Goal: Communication & Community: Answer question/provide support

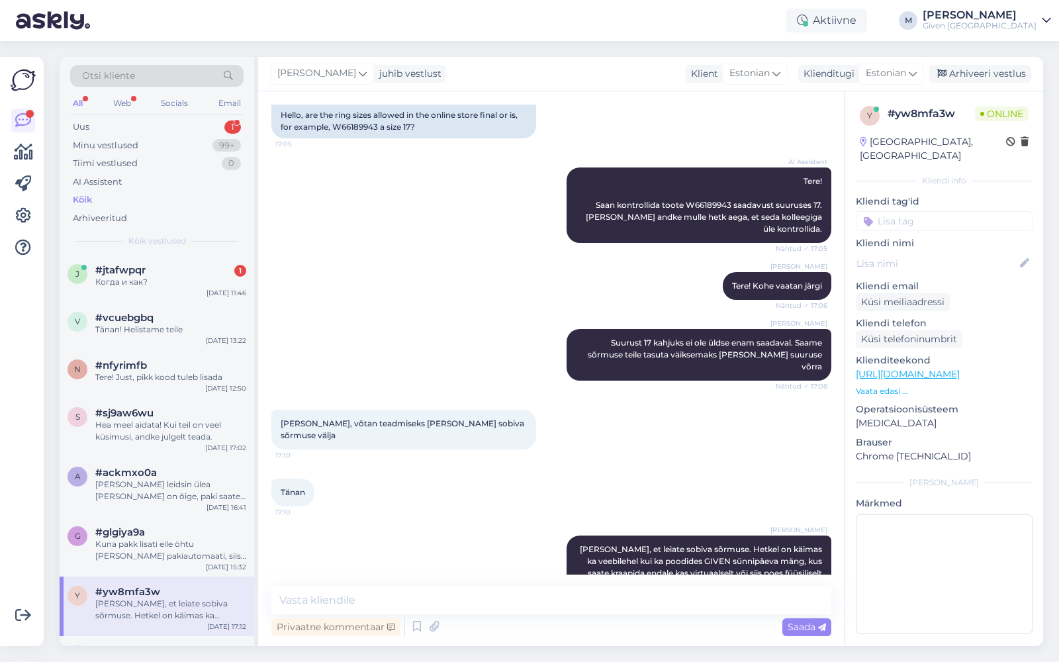
scroll to position [126, 0]
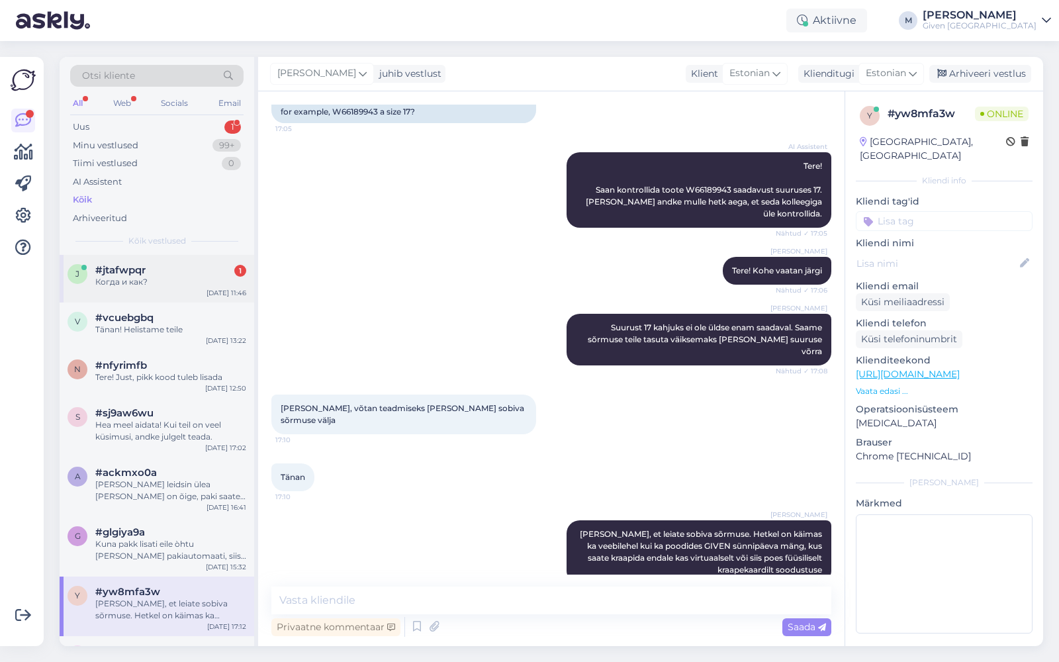
click at [152, 279] on div "Когда и как?" at bounding box center [170, 282] width 151 height 12
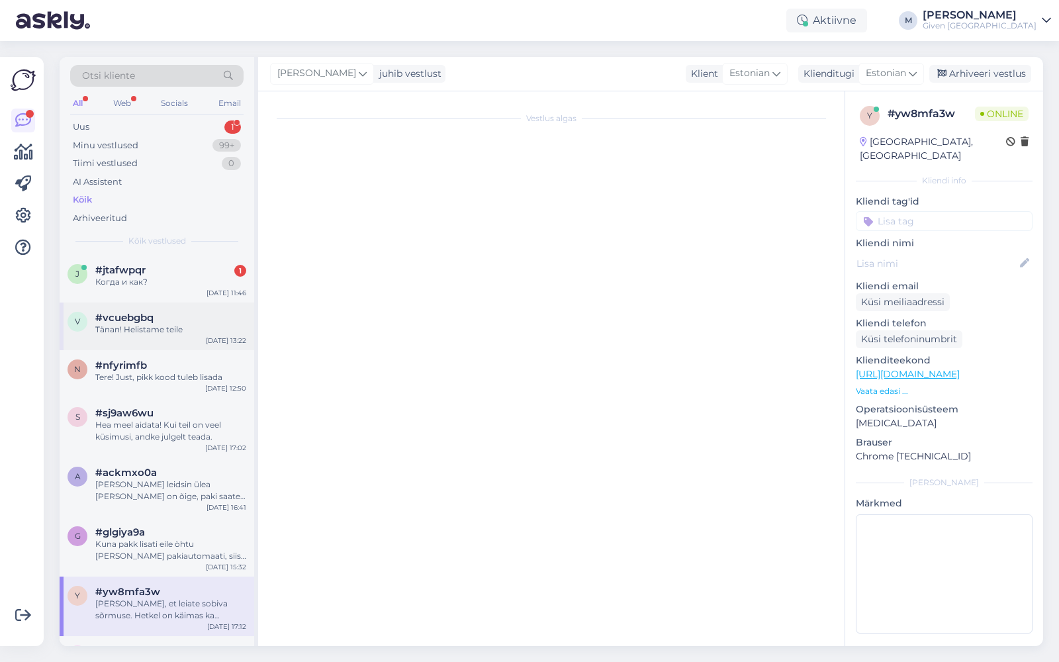
scroll to position [23, 0]
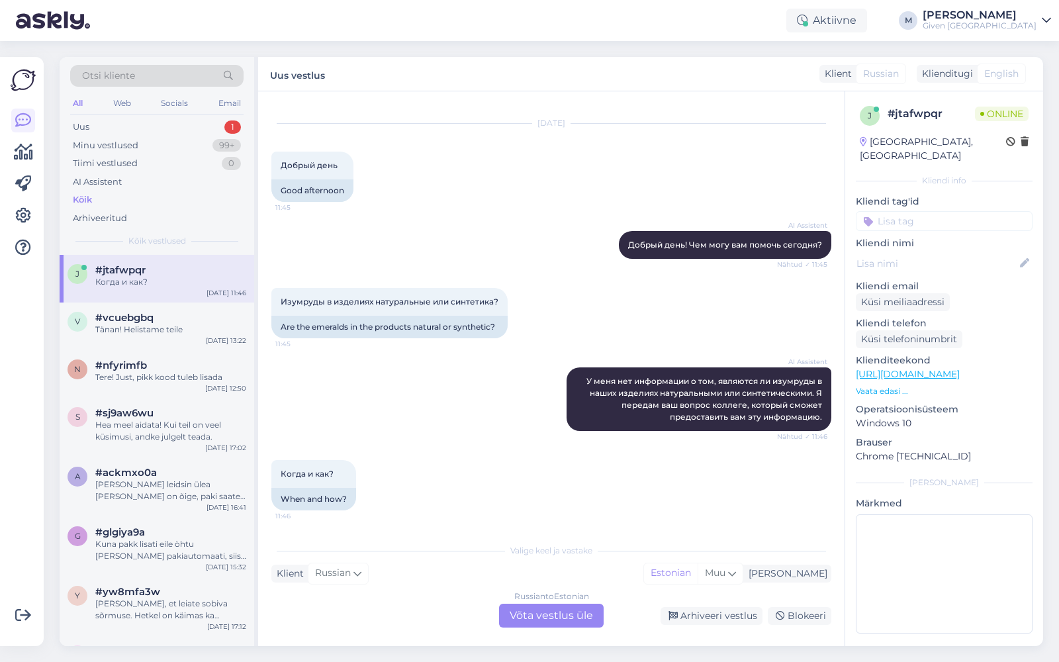
click at [538, 610] on div "Russian to Estonian Võta vestlus üle" at bounding box center [551, 616] width 105 height 24
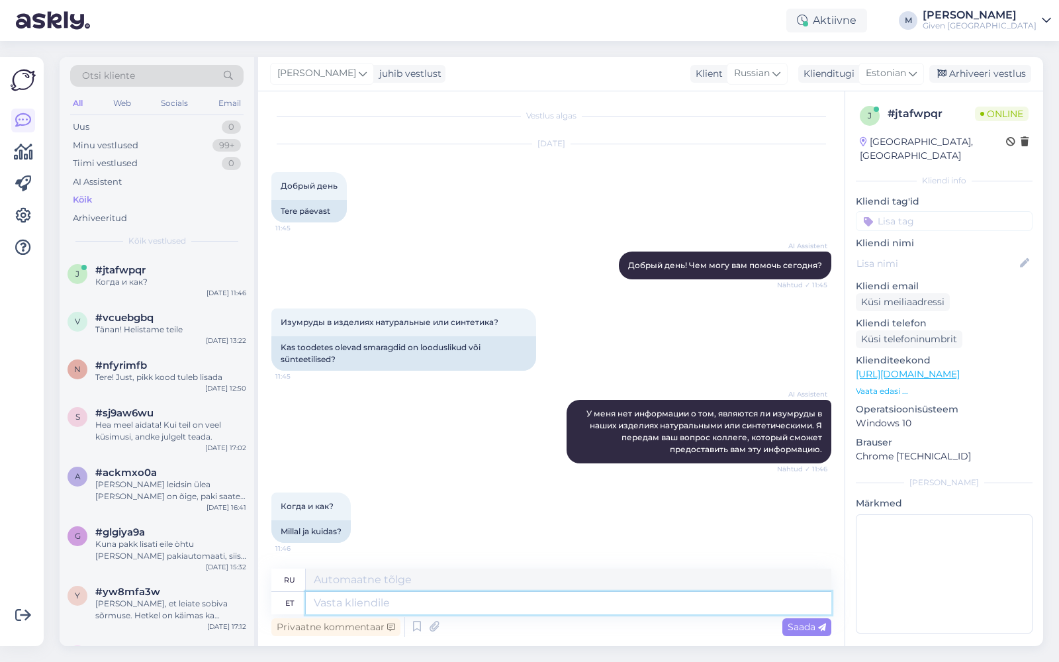
click at [474, 600] on textarea at bounding box center [569, 603] width 526 height 23
type textarea "Tere!"
type textarea "Привет!"
type textarea "Tere! [GEOGRAPHIC_DATA]"
type textarea "Здравствуйте! Извините."
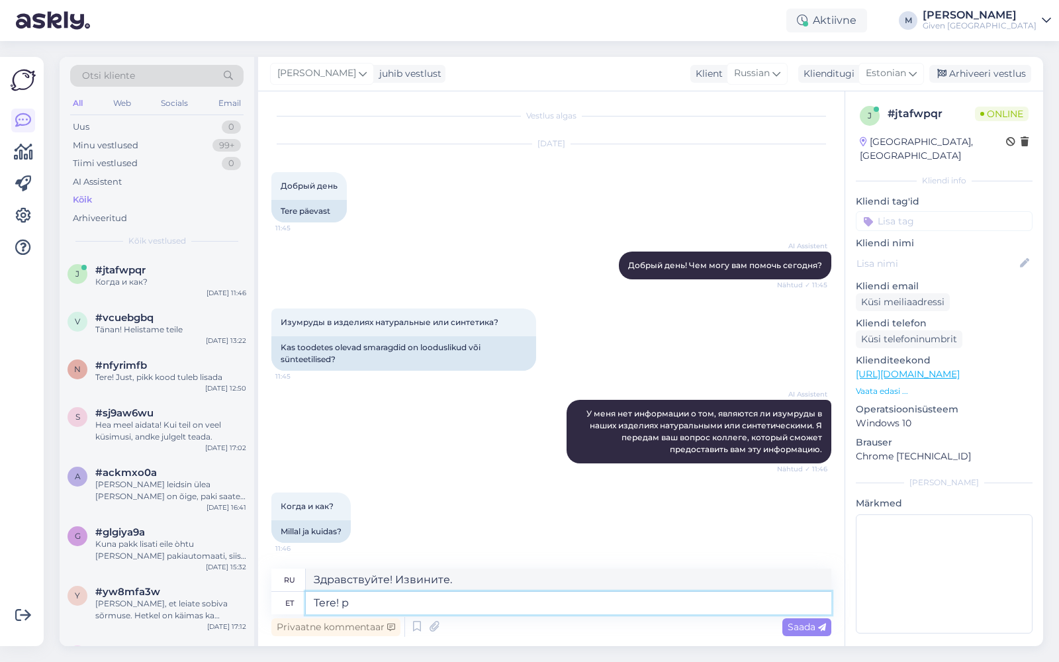
type textarea "Tere! pa"
type textarea "Привет!"
type textarea "Tere! palun sa"
type textarea "Здравствуйте! Пожалуйста"
type textarea "Tere! palun saatke l"
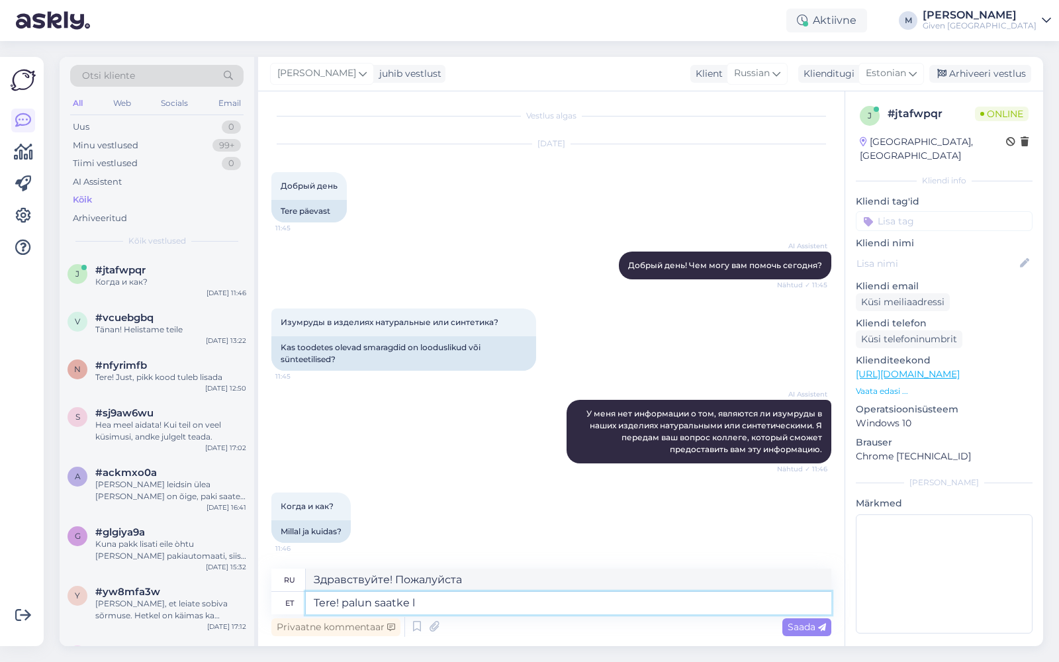
type textarea "Здравствуйте! Пожалуйста, отправьте"
type textarea "Tere! palun saatke link ant"
type textarea "Здравствуйте! Пожалуйста, отправьте ссылку."
type textarea "Tere! palun saatke link antud t"
type textarea "Здравствуйте! Пожалуйста, отправьте ссылку, указанную здесь."
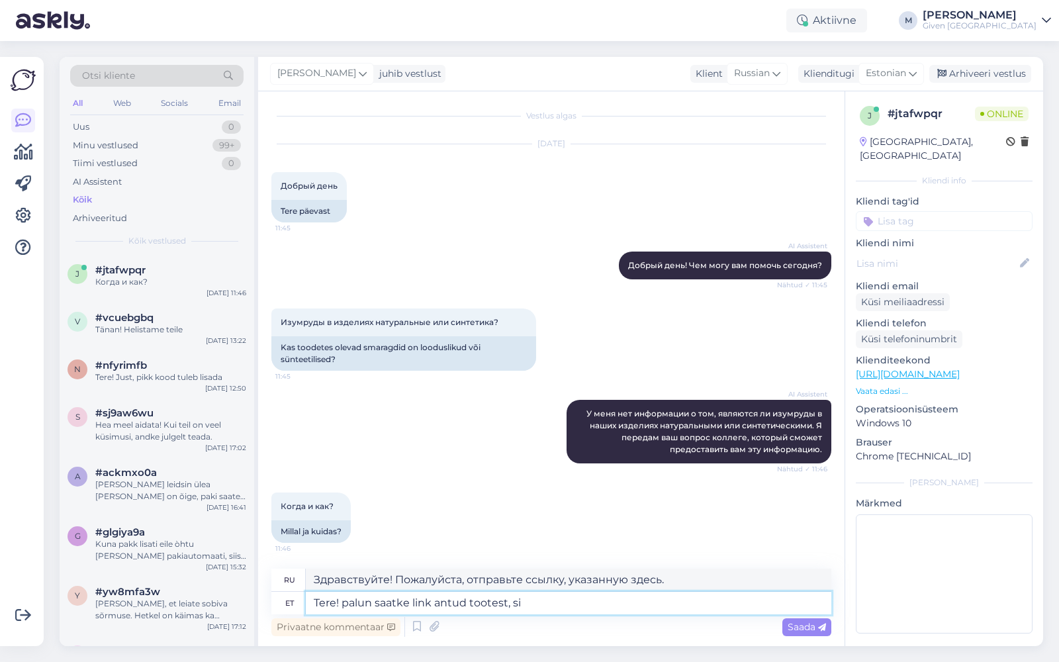
type textarea "Tere! palun saatke link antud tootest, sii"
type textarea "Здравствуйте! Пожалуйста, пришлите ссылку на этот товар."
type textarea "Tere! palun saatke link antud tootest, siis k"
type textarea "Здравствуйте! Пожалуйста, пришлите ссылку на этот товар, тогда"
type textarea "Tere! palun saatke link antud tootest, siis saame"
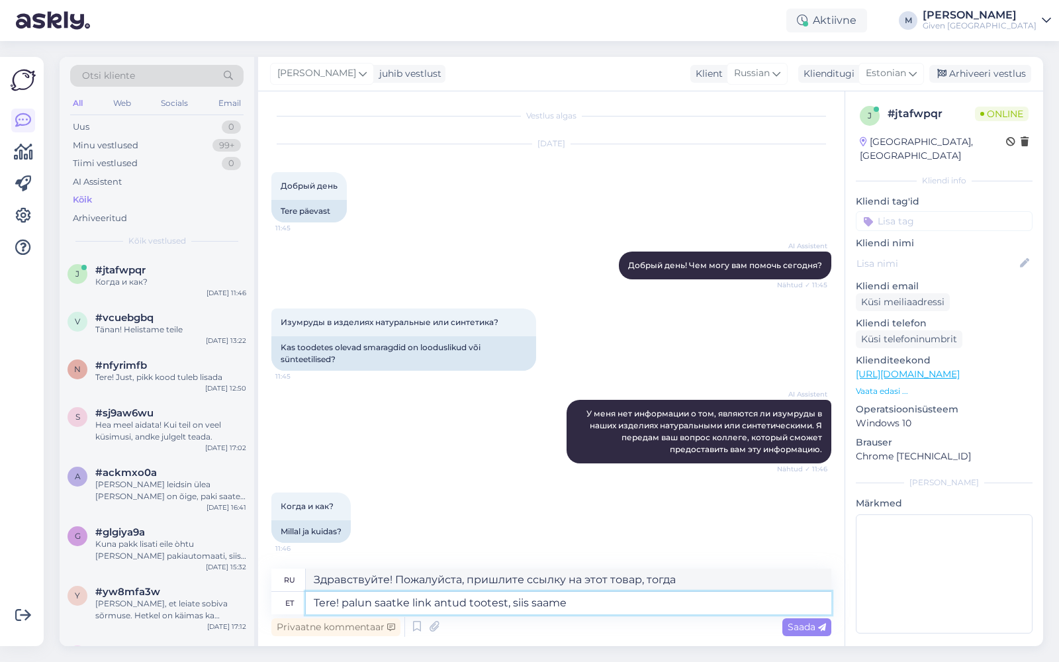
type textarea "Здравствуйте! Пожалуйста, пришлите ссылку на этот товар, чтобы мы могли..."
type textarea "Tere! palun saatke link antud tootest, siis saame kontrollida"
type textarea "Здравствуйте! Пожалуйста, пришлите ссылку на этот товар, чтобы мы могли провери…"
type textarea "Tere! palun saatke link antud tootest, siis saame kontrollida"
click at [799, 629] on span "Saada" at bounding box center [807, 627] width 38 height 12
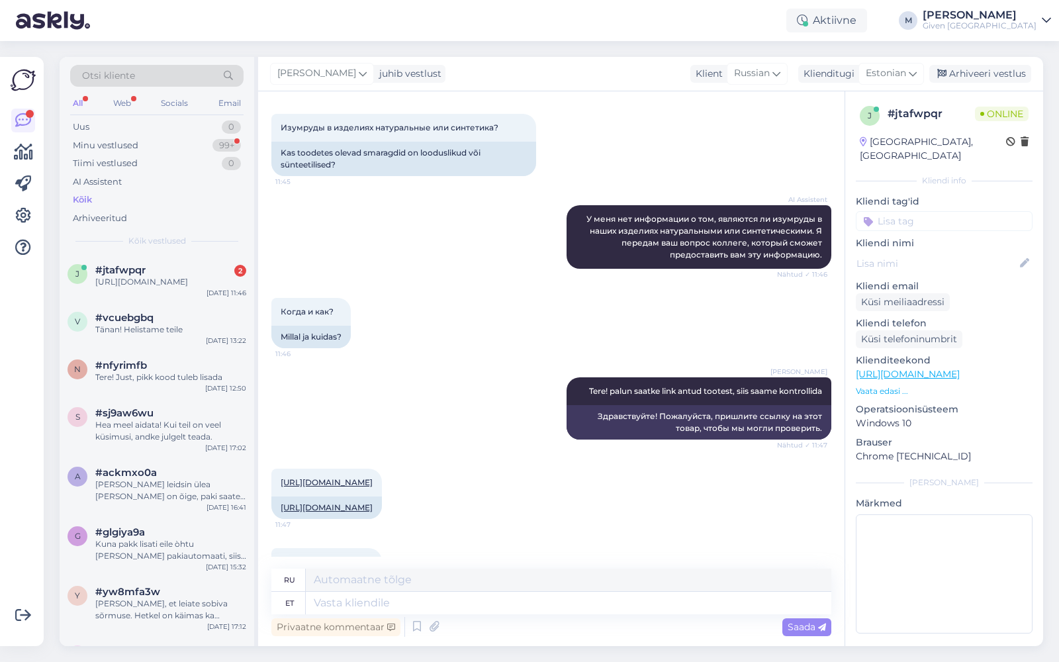
scroll to position [301, 0]
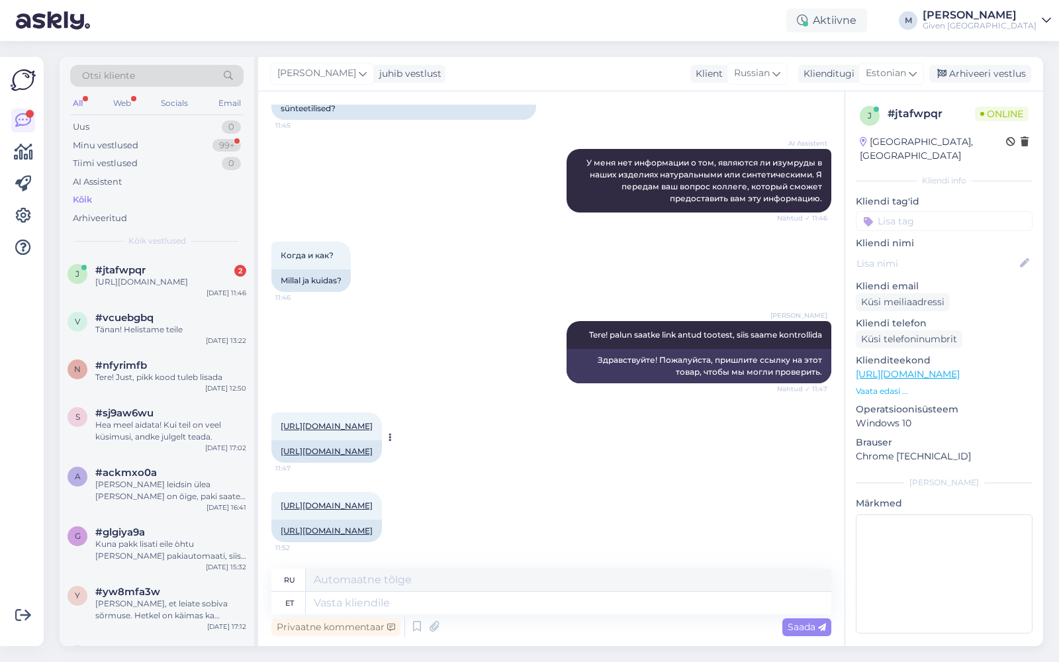
click at [373, 446] on link "[URL][DOMAIN_NAME]" at bounding box center [327, 451] width 92 height 10
click at [392, 434] on icon at bounding box center [390, 438] width 3 height 8
click at [409, 601] on textarea at bounding box center [569, 603] width 526 height 23
type textarea "Esimene o"
type textarea "Первый"
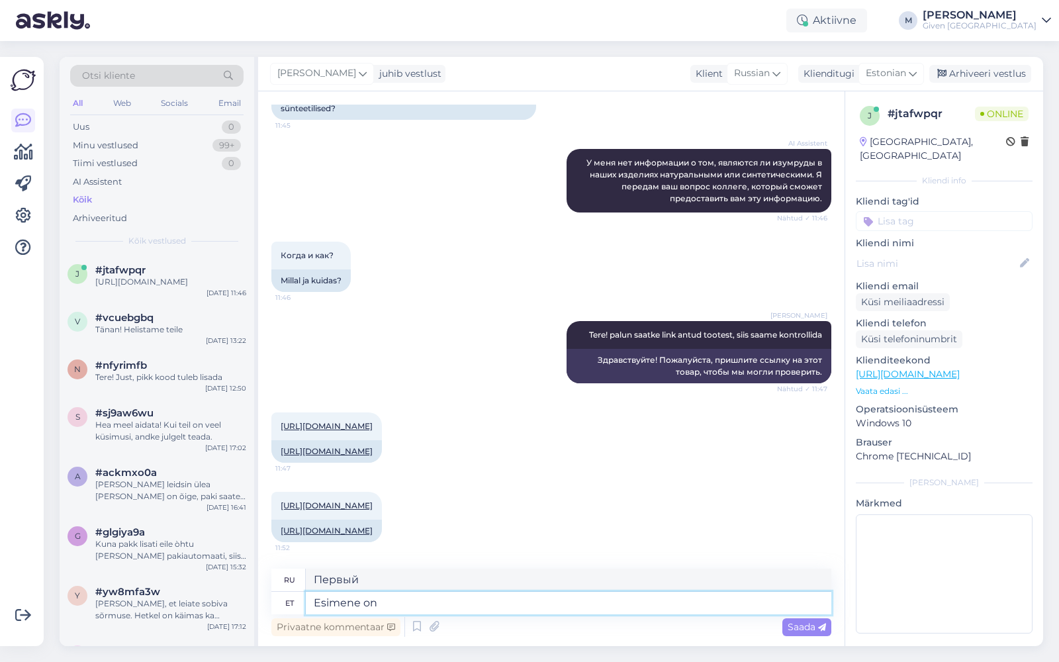
type textarea "Esimene on"
type textarea "Первое - это"
type textarea "Esimene on naturaalne, k"
type textarea "Первый – естественный,"
type textarea "Esimene on naturaalne, kuna s"
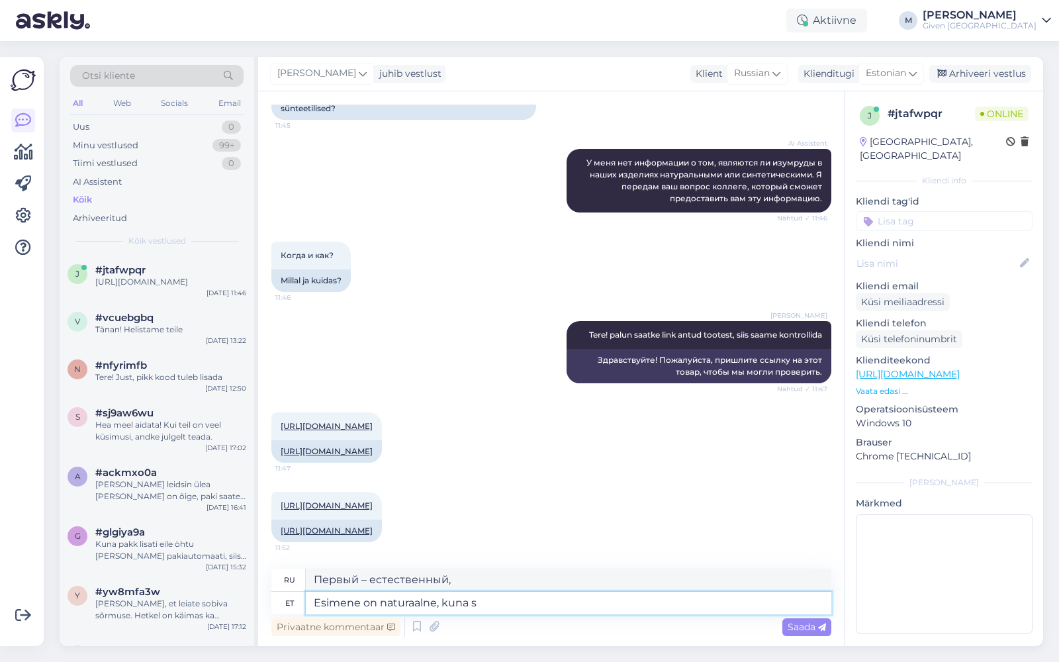
type textarea "Первое естественно, потому что"
type textarea "Esimene on naturaalne, kuna seal o"
type textarea "Первое естественно, потому что есть"
type textarea "Esimene on naturaalne, kuna seal on ka"
type textarea "Первое естественно, потому что есть также"
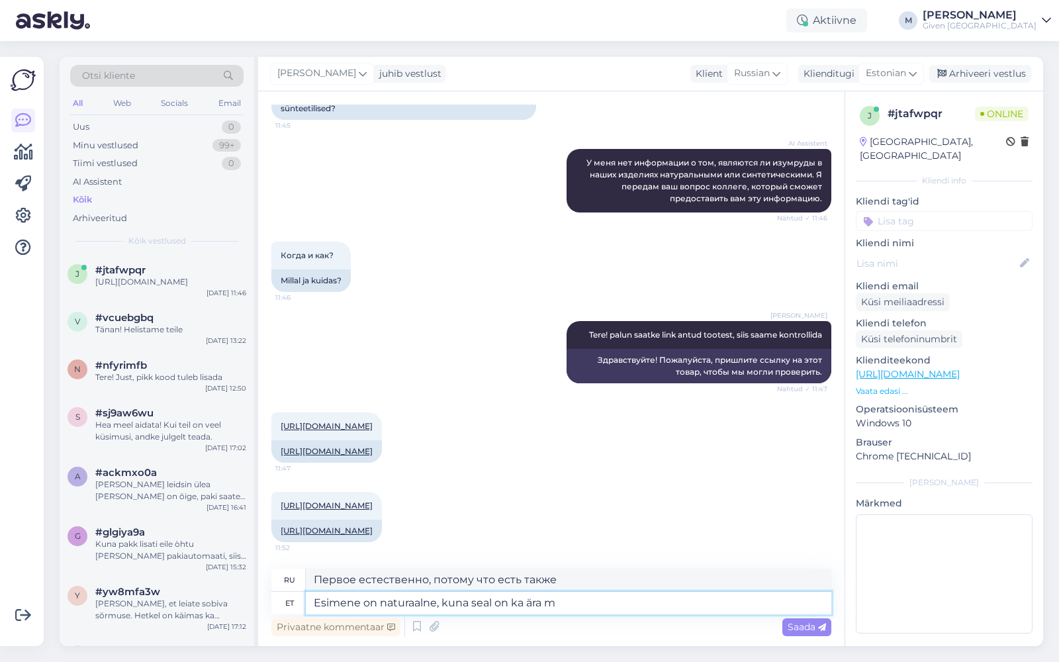
type textarea "Esimene on naturaalne, kuna seal on ka ära mä"
type textarea "Первый — естественный, потому что он тоже есть."
type textarea "Esimene on naturaalne, kuna seal on ka ära märgitud"
type textarea "Первый вариант естественный, о чем там же и говорится."
type textarea "Esimene on naturaalne, kuna seal on ka ära märgitud ct"
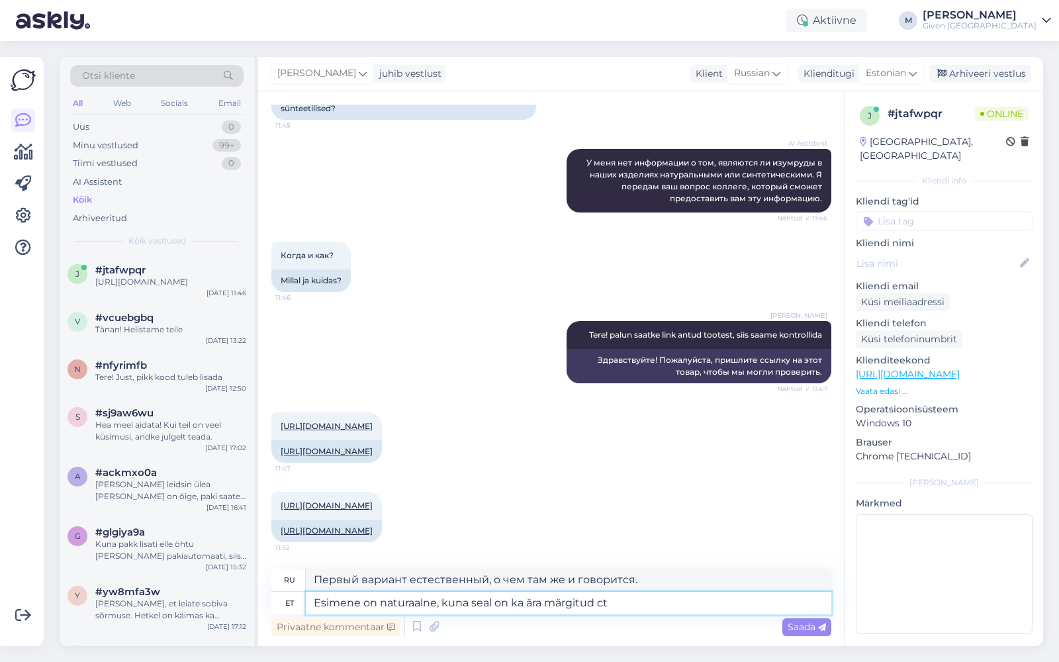
type textarea "Первый вариант естественен, поскольку в нем также утверждается."
type textarea "Esimene on naturaalne, kuna seal on ka ära märgitud"
type textarea "Первый вариант естественный, о чем там же и говорится."
type textarea "Esimene on naturaalne, kuna seal on ka ära märgitud karaat"
type textarea "Первый вариант — натуральный, так как там также указана каратность."
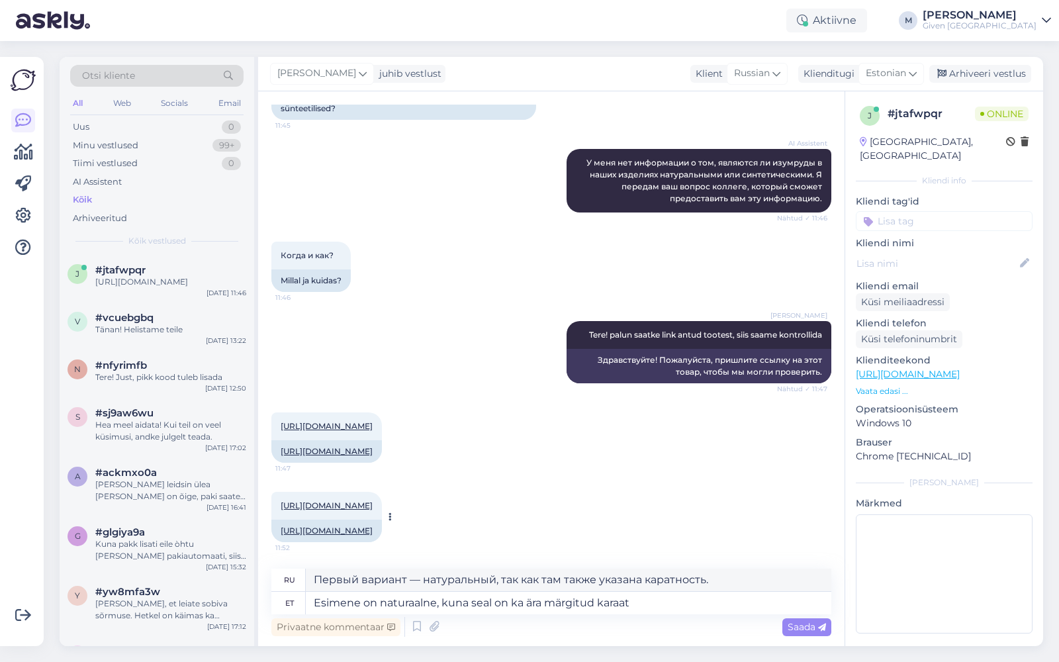
click at [373, 526] on link "[URL][DOMAIN_NAME]" at bounding box center [327, 531] width 92 height 10
click at [493, 603] on textarea "Esimene on naturaalne, kuna seal on ka ära märgitud karaat" at bounding box center [569, 603] width 526 height 23
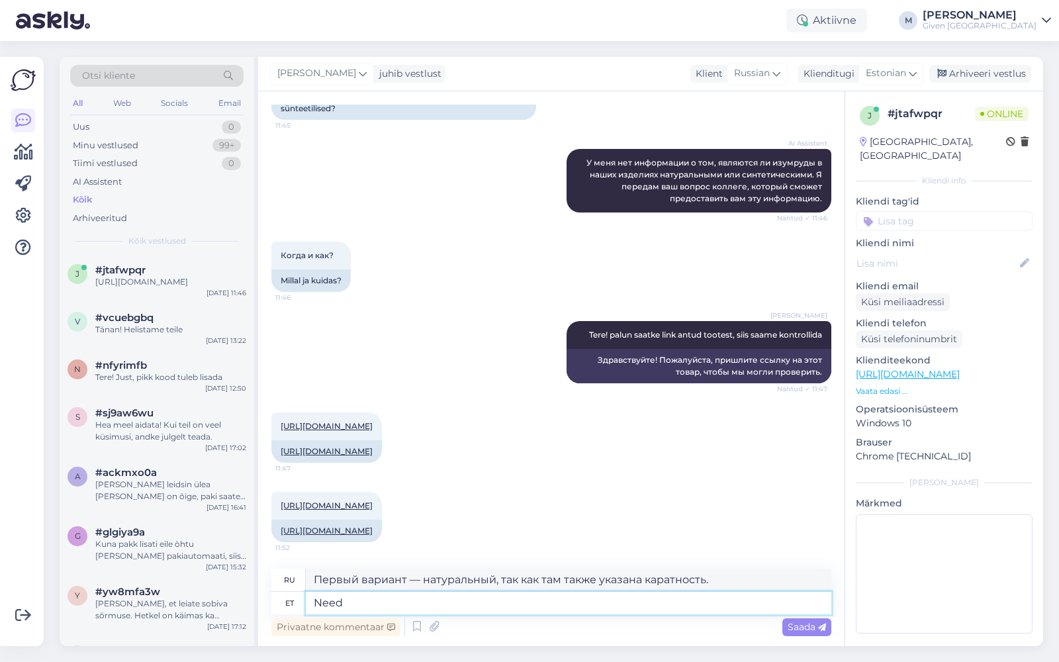
type textarea "Need o"
type textarea "Эти"
type textarea "Need on m"
type textarea "Это"
type textarea "Need on mõlemad n"
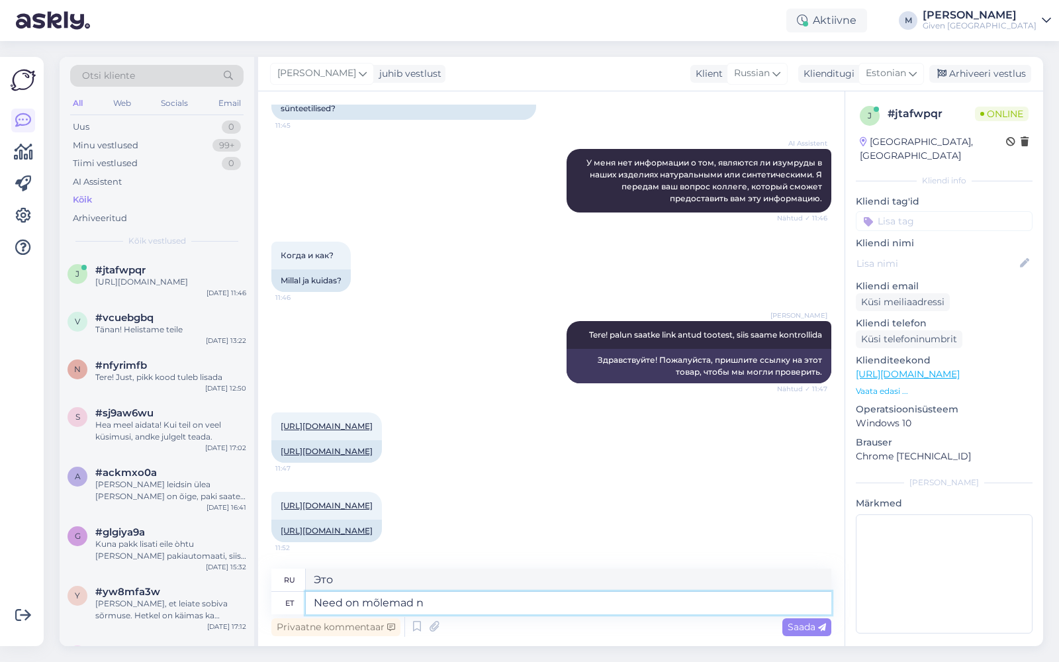
type textarea "Это оба"
type textarea "Need on mõlemad naturaalsete k"
type textarea "Они оба естественны."
type textarea "Need on mõlemad naturaalsete kividega, se"
type textarea "Они оба с натуральными камнями,"
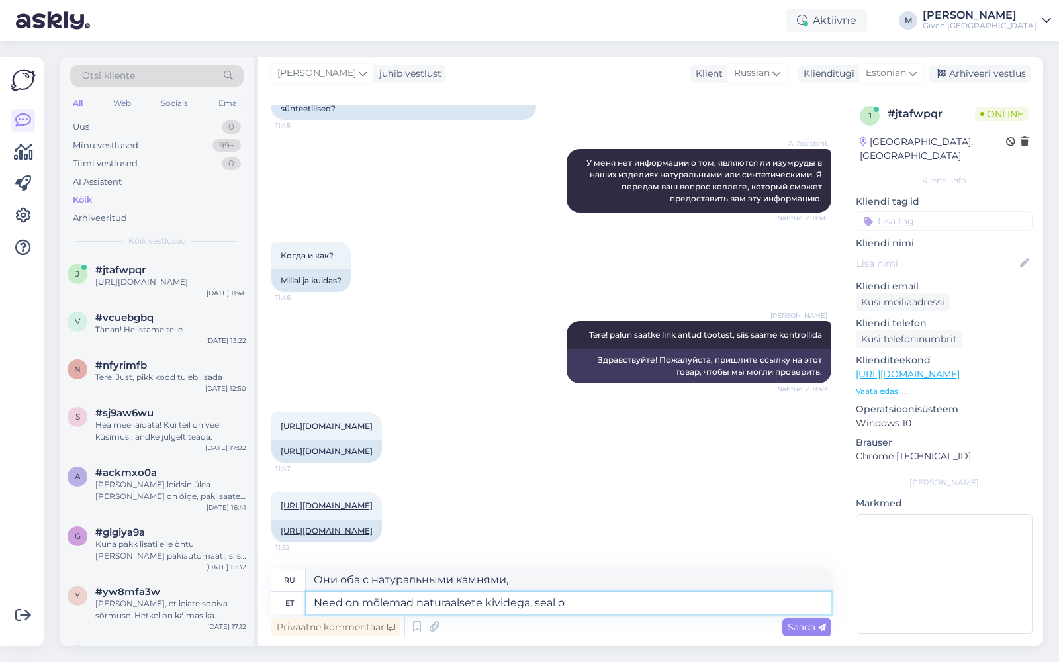
type textarea "Need on mõlemad naturaalsete kividega, seal on"
type textarea "Они оба с натуральными камнями, есть"
type textarea "Need on mõlemad naturaalsete kividega, seal on ka m"
type textarea "Они оба с натуральными камнями, также есть"
type textarea "Need on mõlemad naturaalsete kividega, seal on ka märgitud ä"
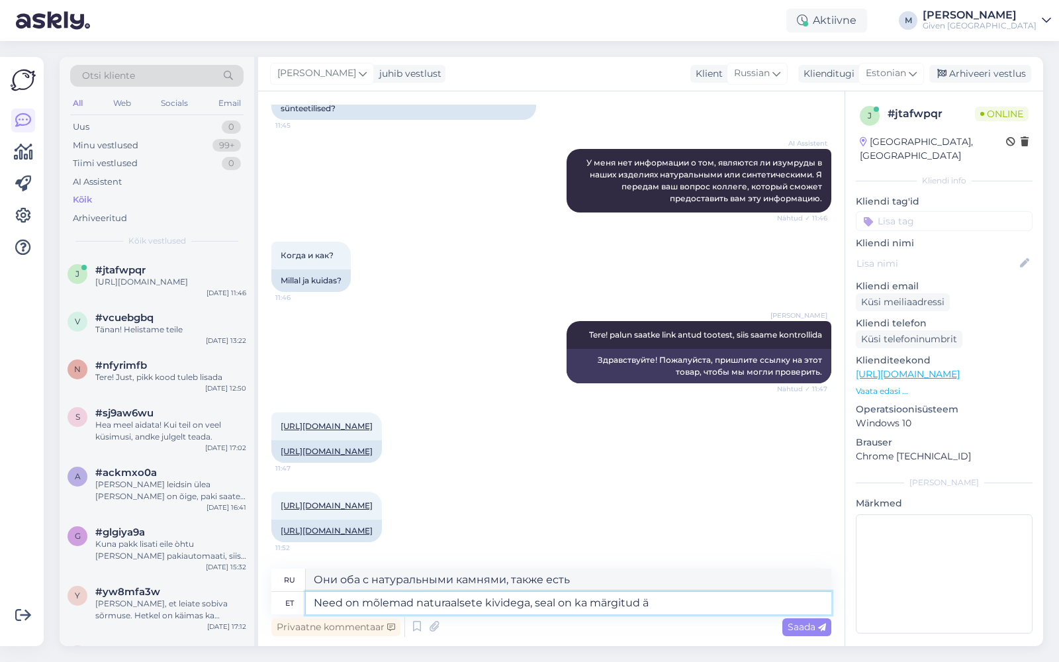
type textarea "Они оба с натуральными камнями, там это тоже отмечено"
type textarea "Need on mõlemad naturaalsete kividega, seal on ka märgitud ära ki"
type textarea "Они оба сделаны из натурального камня, там это также отмечено."
type textarea "Need on mõlemad naturaalsete kividega, seal on ka märgitud ära kivide ka"
type textarea "Они оба с натуральными камнями, камни также имеют маркировку."
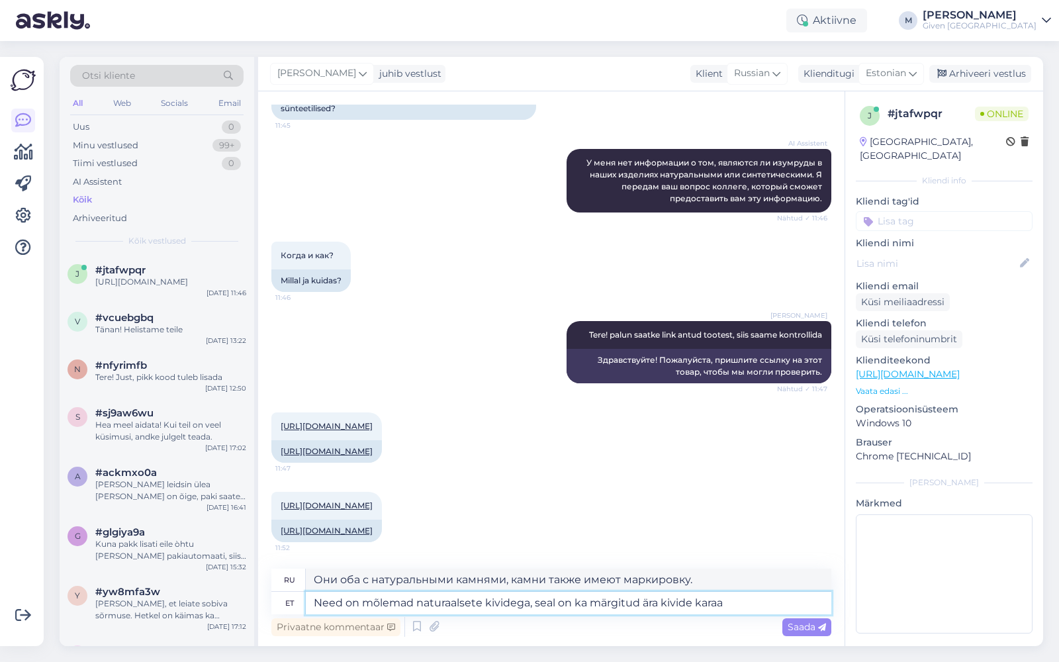
type textarea "Need on mõlemad naturaalsete kividega, seal on ka märgitud ära kivide karaat"
type textarea "Оба с натуральными камнями, также указан вес камней в каратах."
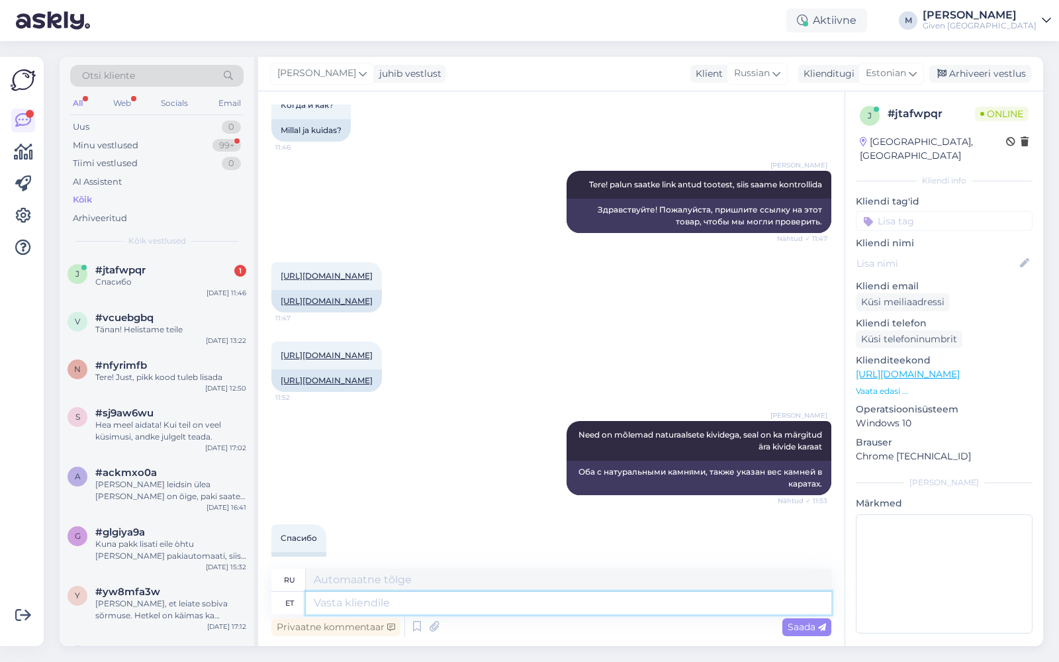
scroll to position [483, 0]
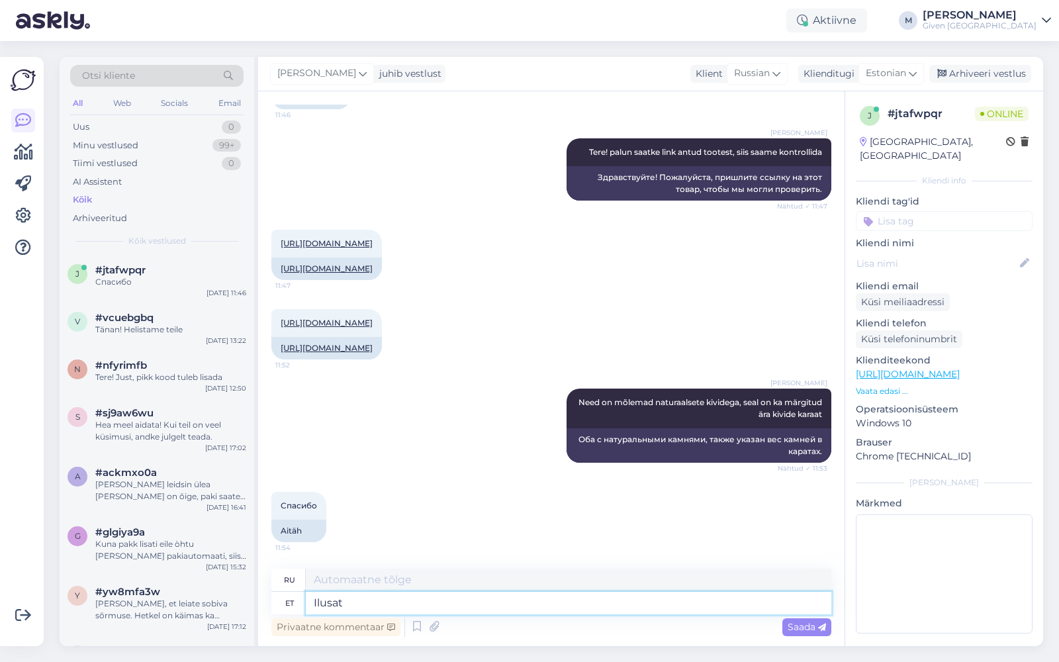
type textarea "Ilusat"
type textarea "Красивый"
type textarea "Ilusat päeva!"
type textarea "Хорошего дня!"
type textarea "Ilusat päeva!"
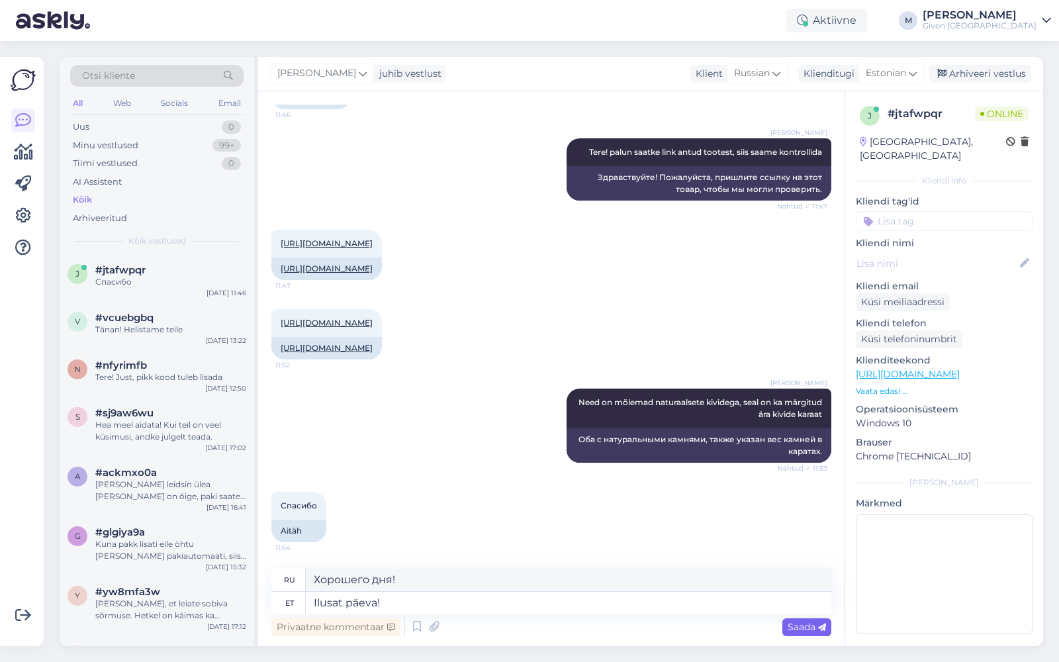
click at [815, 624] on span "Saada" at bounding box center [807, 627] width 38 height 12
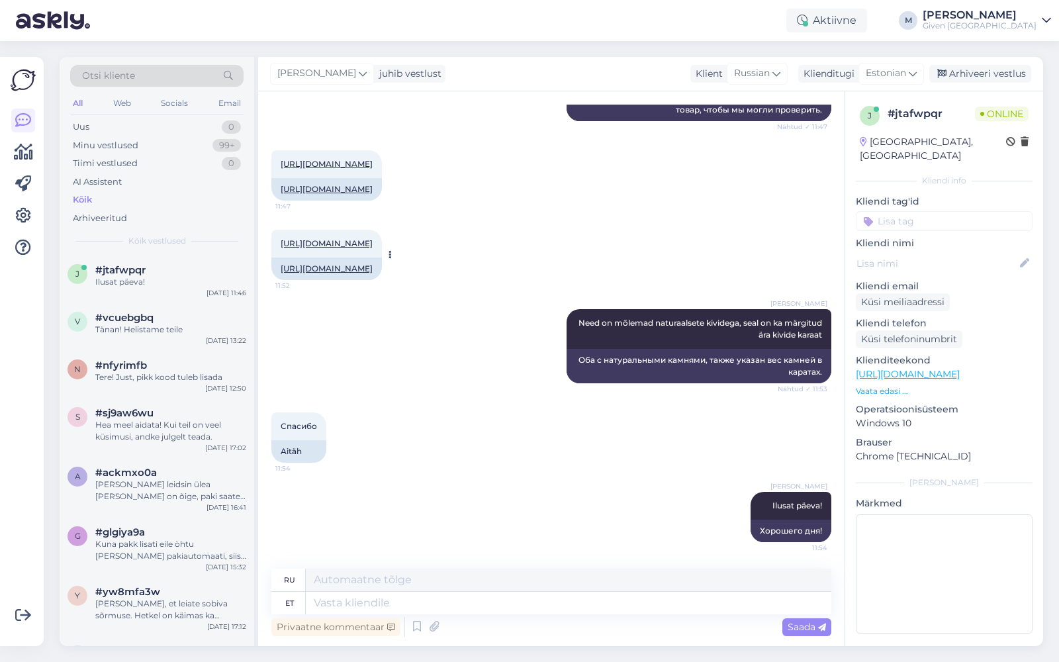
click at [373, 264] on link "[URL][DOMAIN_NAME]" at bounding box center [327, 269] width 92 height 10
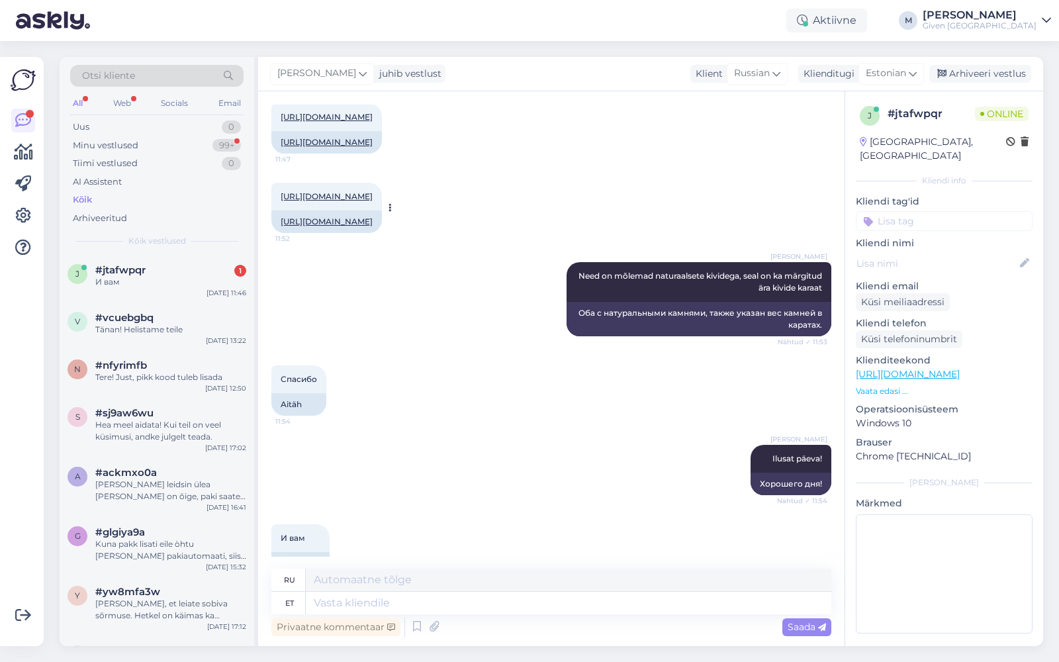
scroll to position [642, 0]
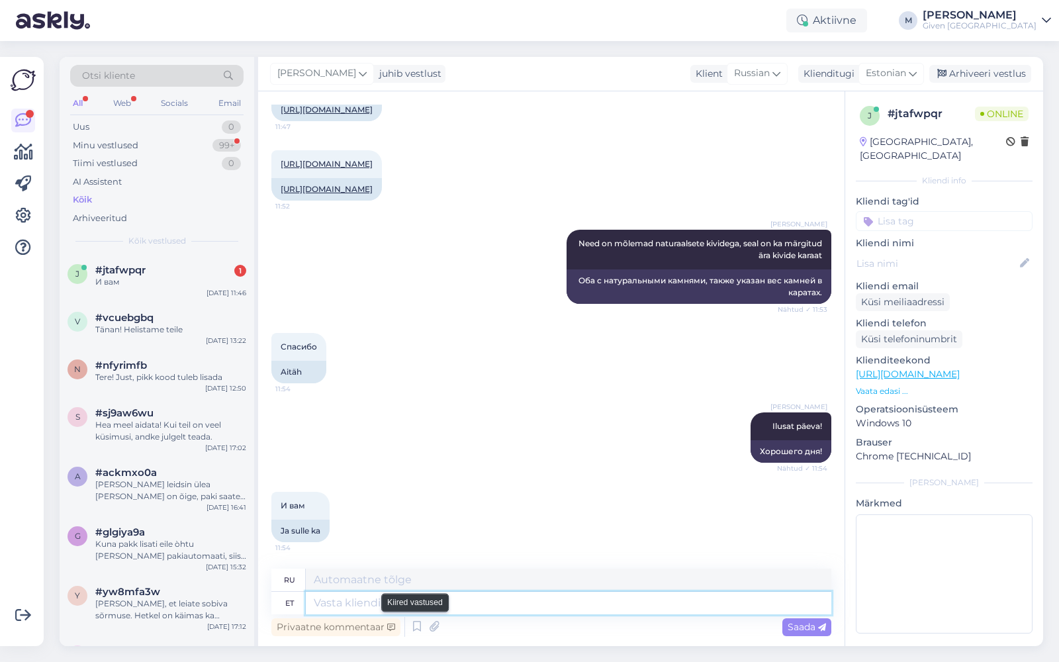
click at [430, 606] on textarea at bounding box center [569, 603] width 526 height 23
click at [192, 273] on div "#jtafwpqr 1" at bounding box center [170, 270] width 151 height 12
